Goal: Transaction & Acquisition: Purchase product/service

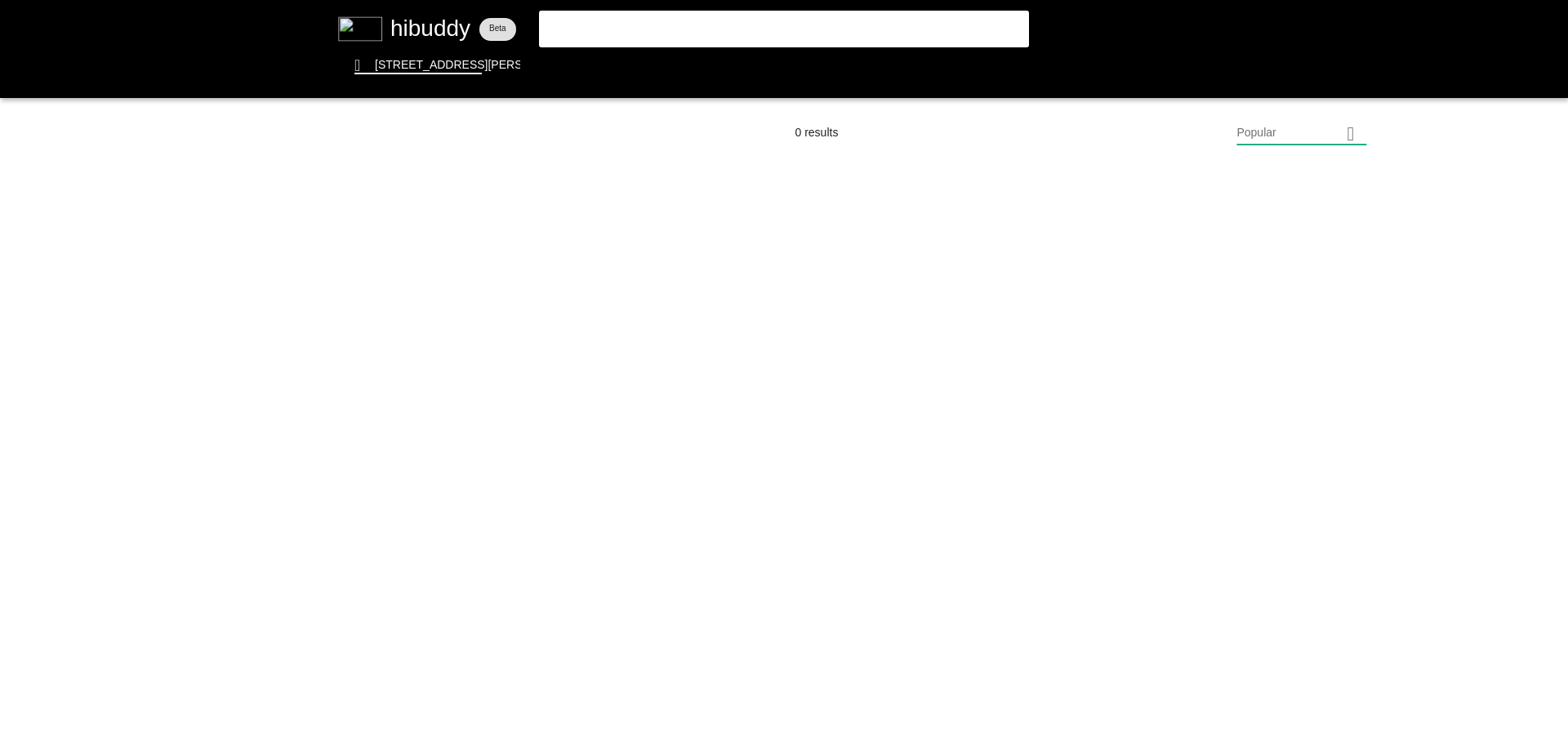
click at [589, 27] on flt-glass-pane at bounding box center [784, 372] width 1568 height 744
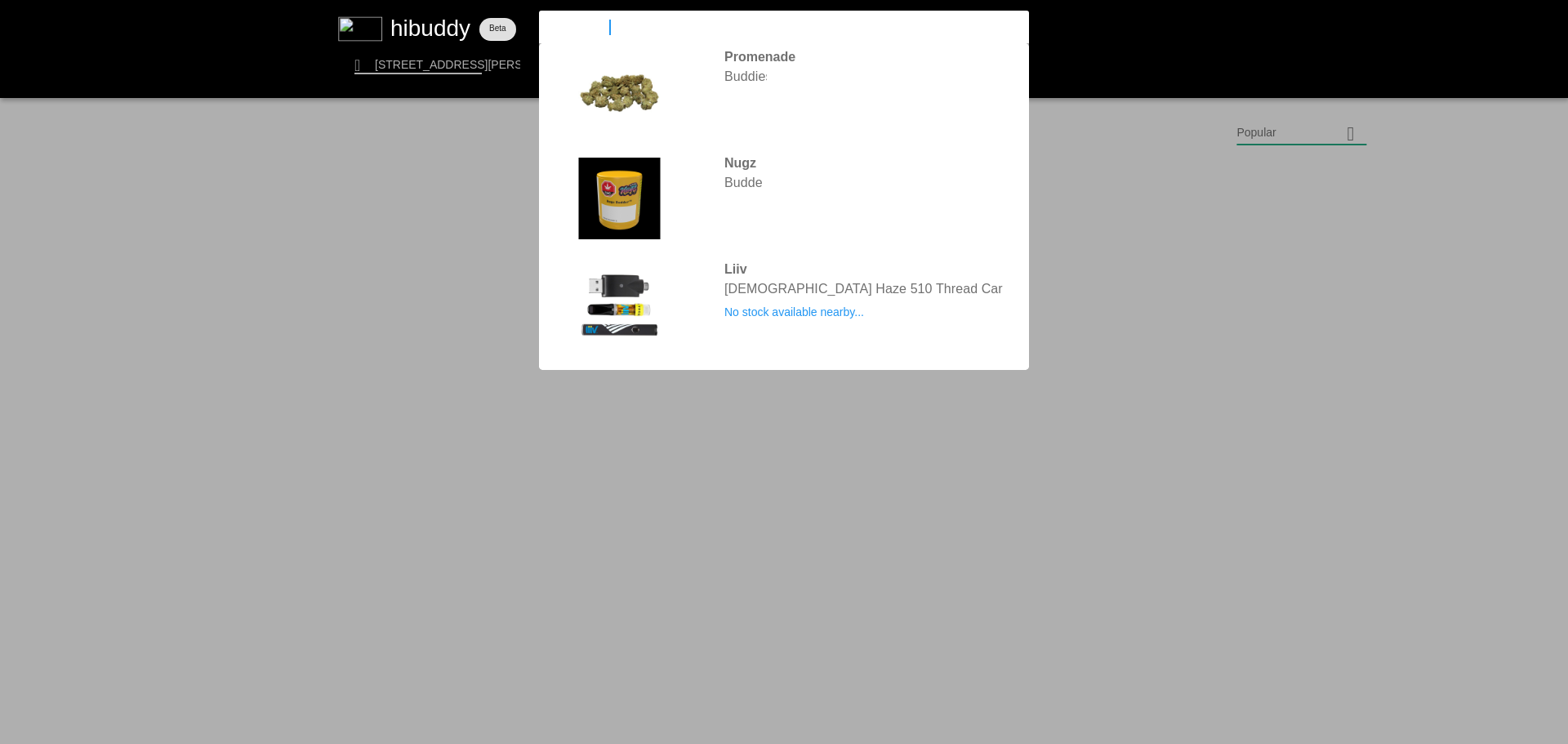
type input "bubble hash"
